Goal: Information Seeking & Learning: Learn about a topic

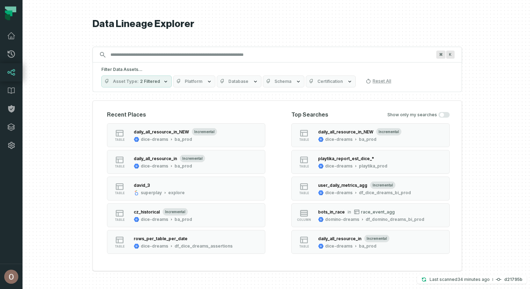
click at [209, 56] on input "Discovery Provider cmdk menu" at bounding box center [270, 54] width 329 height 11
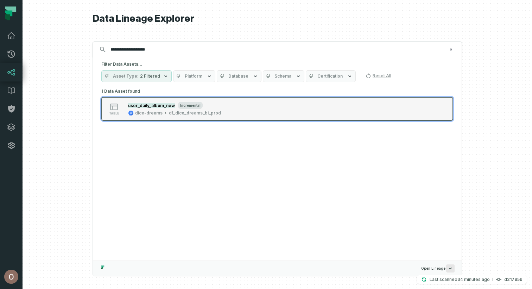
type input "**********"
click at [195, 111] on div "df_dice_dreams_bi_prod" at bounding box center [195, 113] width 52 height 6
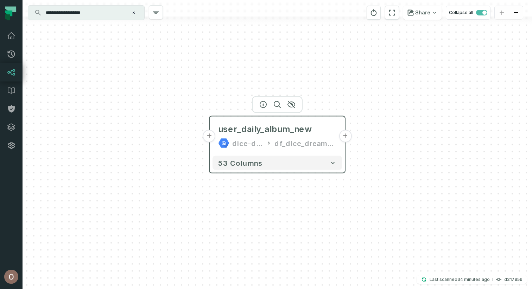
click at [210, 134] on button "+" at bounding box center [209, 136] width 13 height 13
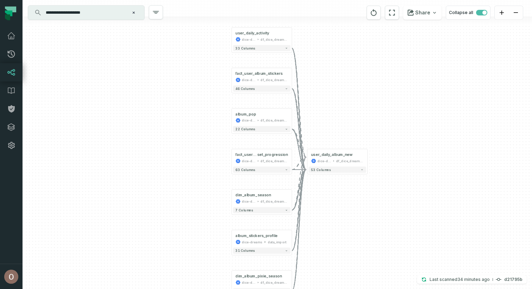
drag, startPoint x: 217, startPoint y: 133, endPoint x: 199, endPoint y: 122, distance: 21.0
click at [199, 122] on div "+ user_daily_activity dice-dreams df_dice_dreams_bi_prod + 33 columns + fact_us…" at bounding box center [277, 144] width 509 height 289
